Goal: Transaction & Acquisition: Purchase product/service

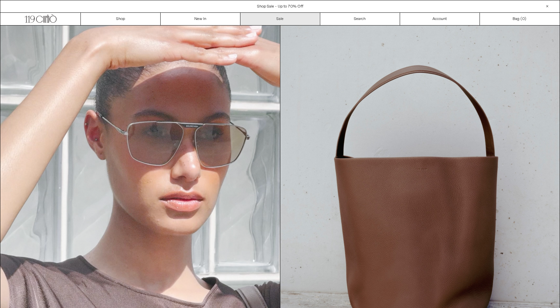
click at [273, 21] on link "Sale" at bounding box center [280, 19] width 80 height 12
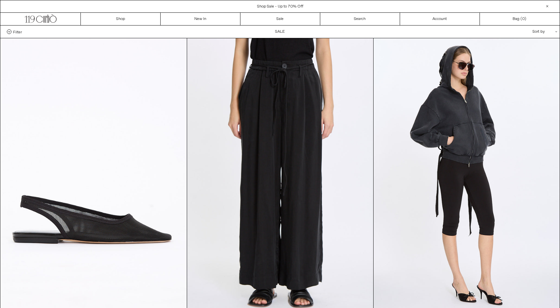
click at [546, 32] on div "Sort by .cls-1{fill:#231f20}" at bounding box center [523, 32] width 59 height 12
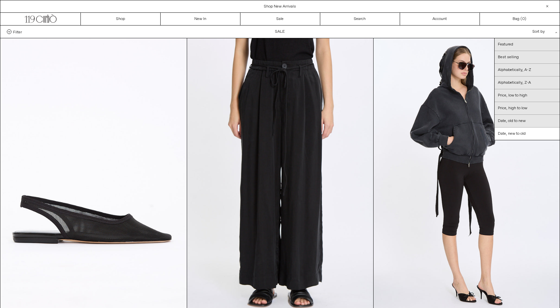
click at [287, 30] on div "Filter Designer .cls-1{fill:#231f20} [PERSON_NAME] [GEOGRAPHIC_DATA] Doffer Boys" at bounding box center [279, 32] width 559 height 12
click at [15, 32] on span "Filter" at bounding box center [17, 31] width 9 height 5
click at [0, 0] on select "**********" at bounding box center [0, 0] width 0 height 0
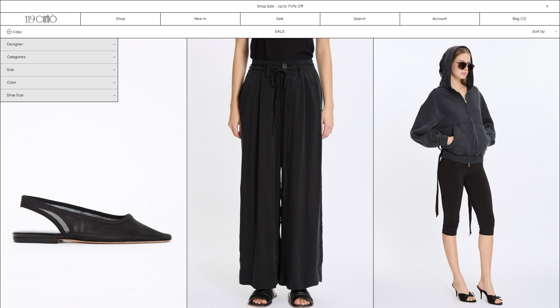
click at [30, 44] on div "Designer .cls-1{fill:#231f20}" at bounding box center [58, 44] width 117 height 12
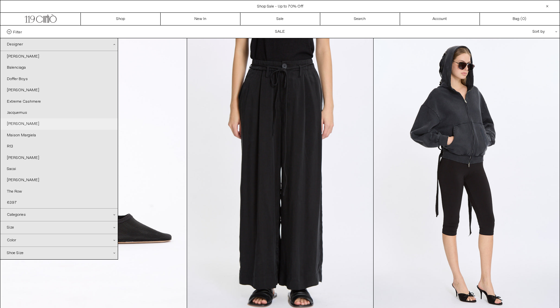
click at [43, 121] on link "[PERSON_NAME]" at bounding box center [58, 123] width 117 height 11
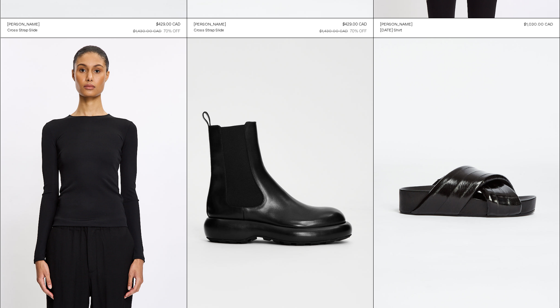
scroll to position [902, 0]
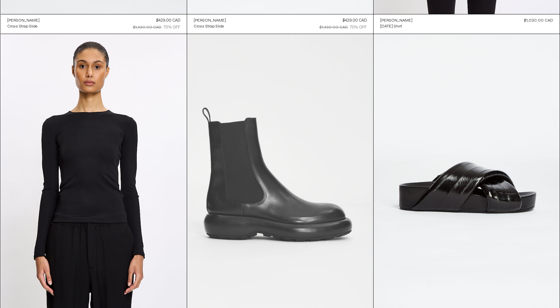
click at [289, 193] on at bounding box center [280, 173] width 186 height 279
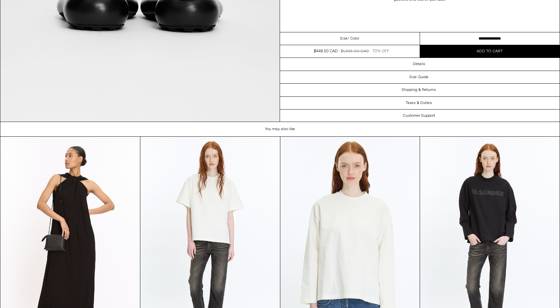
scroll to position [1309, 0]
